Goal: Information Seeking & Learning: Learn about a topic

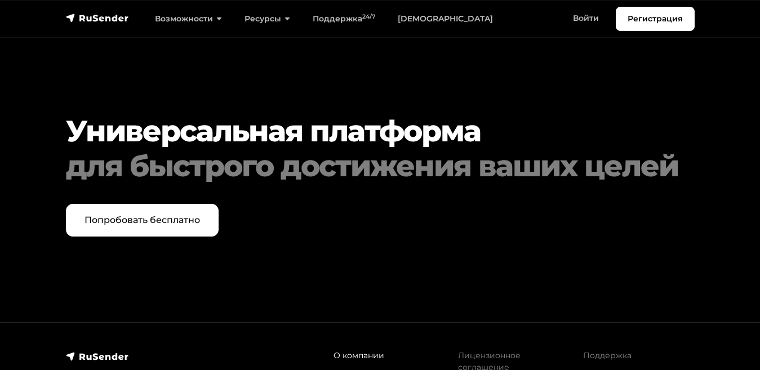
scroll to position [5570, 0]
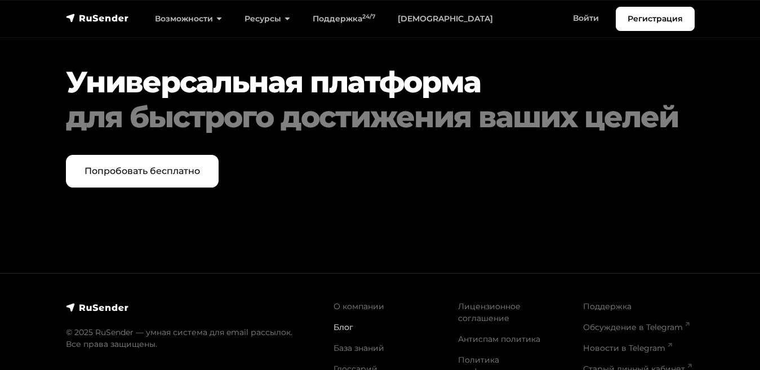
click at [340, 322] on link "Блог" at bounding box center [343, 327] width 20 height 10
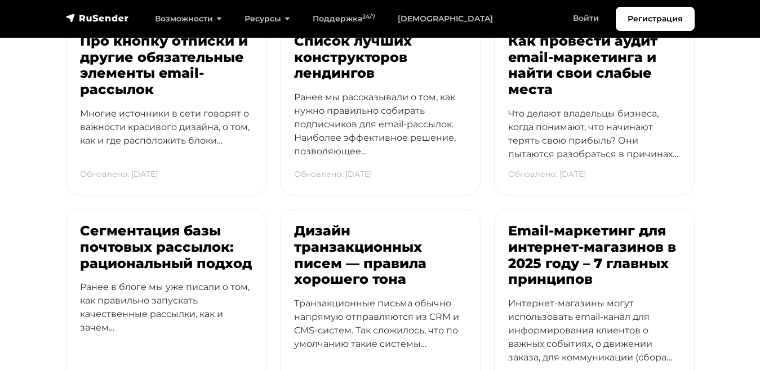
scroll to position [2127, 0]
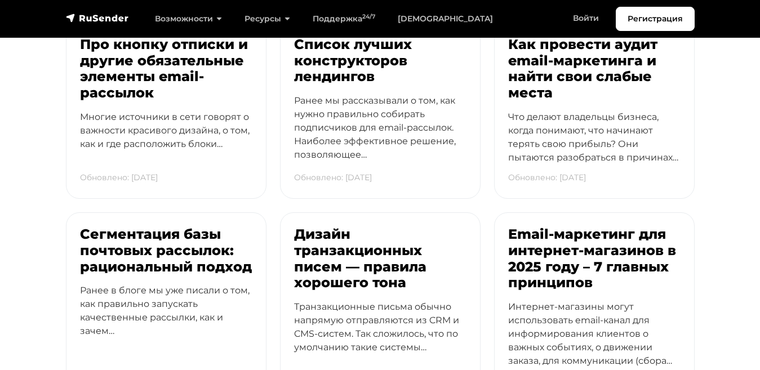
click at [520, 27] on div "Возможности Конструктор писем [PERSON_NAME] подписки A/B–тестирование API и SMT…" at bounding box center [416, 19] width 556 height 24
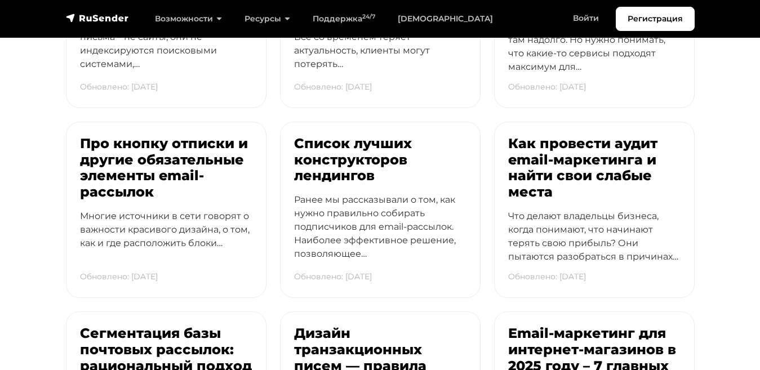
scroll to position [2010, 0]
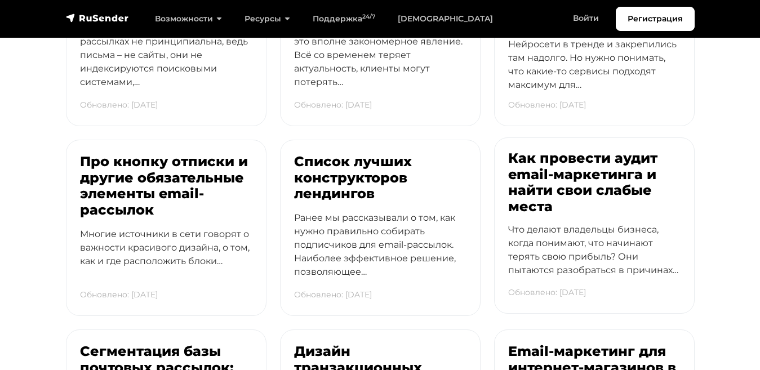
click at [533, 150] on h3 "Как провести аудит email-маркетинга и найти свои слабые места" at bounding box center [594, 182] width 172 height 65
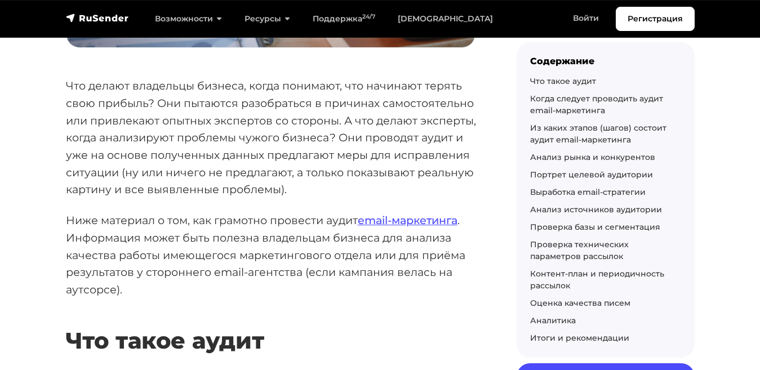
scroll to position [519, 0]
